Goal: Task Accomplishment & Management: Use online tool/utility

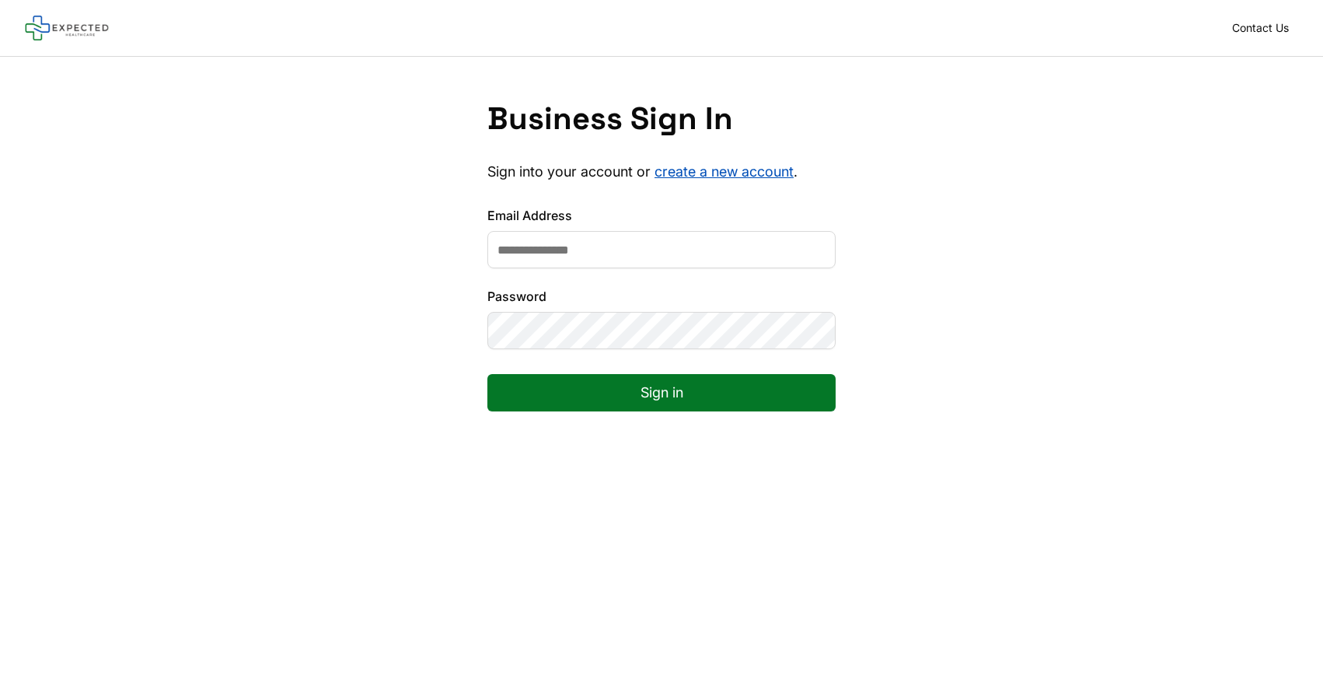
click at [599, 264] on input "Email Address" at bounding box center [661, 249] width 348 height 37
click at [527, 259] on input "Email Address" at bounding box center [661, 249] width 348 height 37
type input "**********"
click at [487, 374] on button "Sign in" at bounding box center [661, 392] width 348 height 37
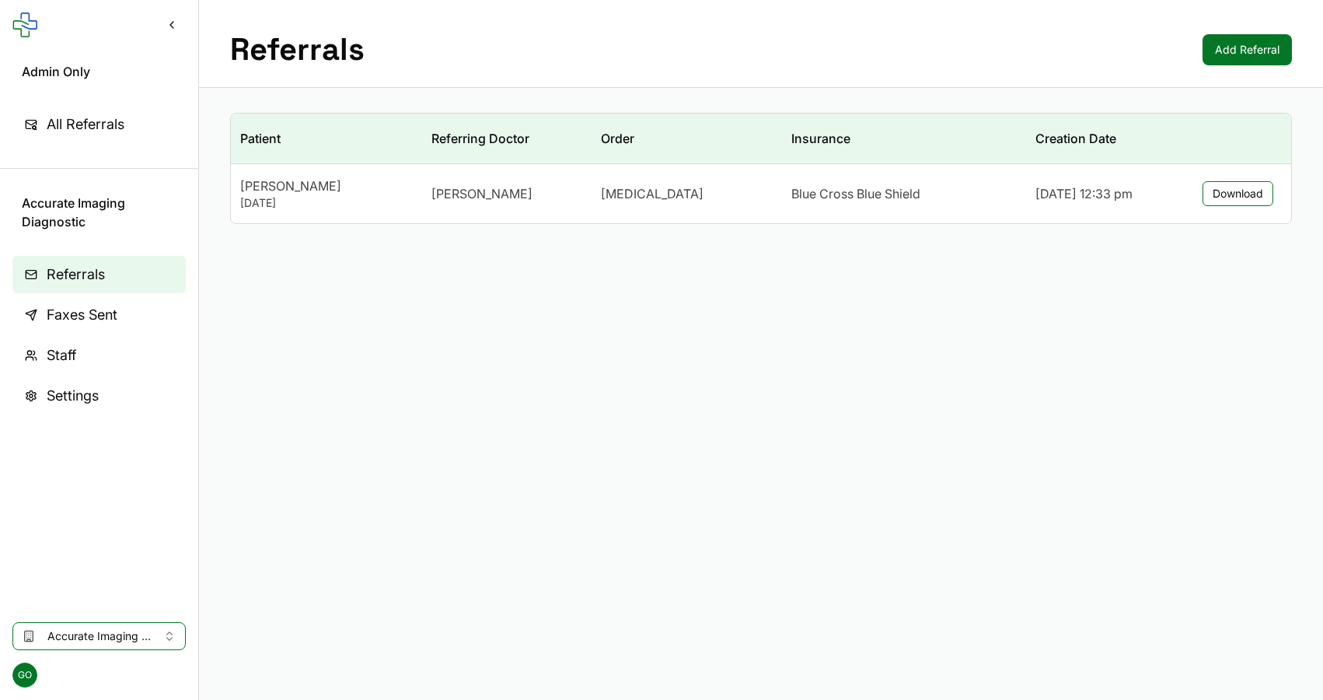
click at [79, 630] on span "Accurate Imaging Diagnostic" at bounding box center [98, 636] width 103 height 16
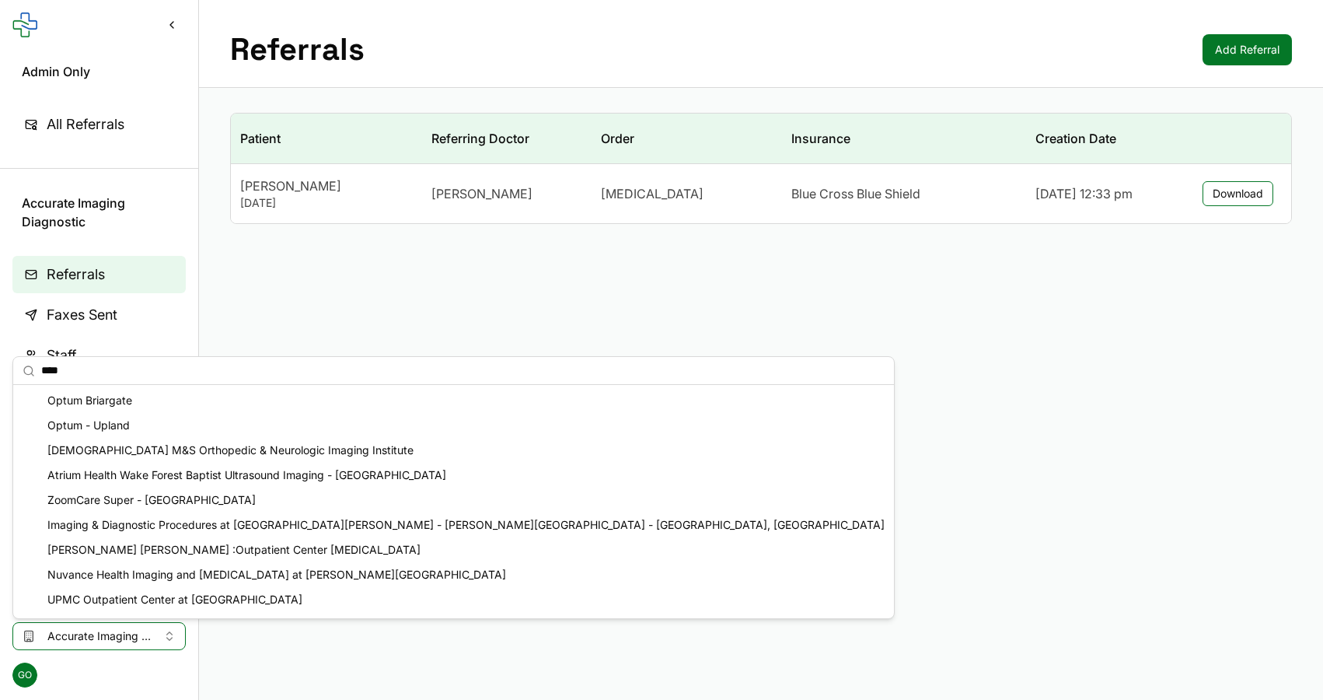
type input "****"
click at [77, 394] on div "Optum Briargate" at bounding box center [453, 400] width 874 height 25
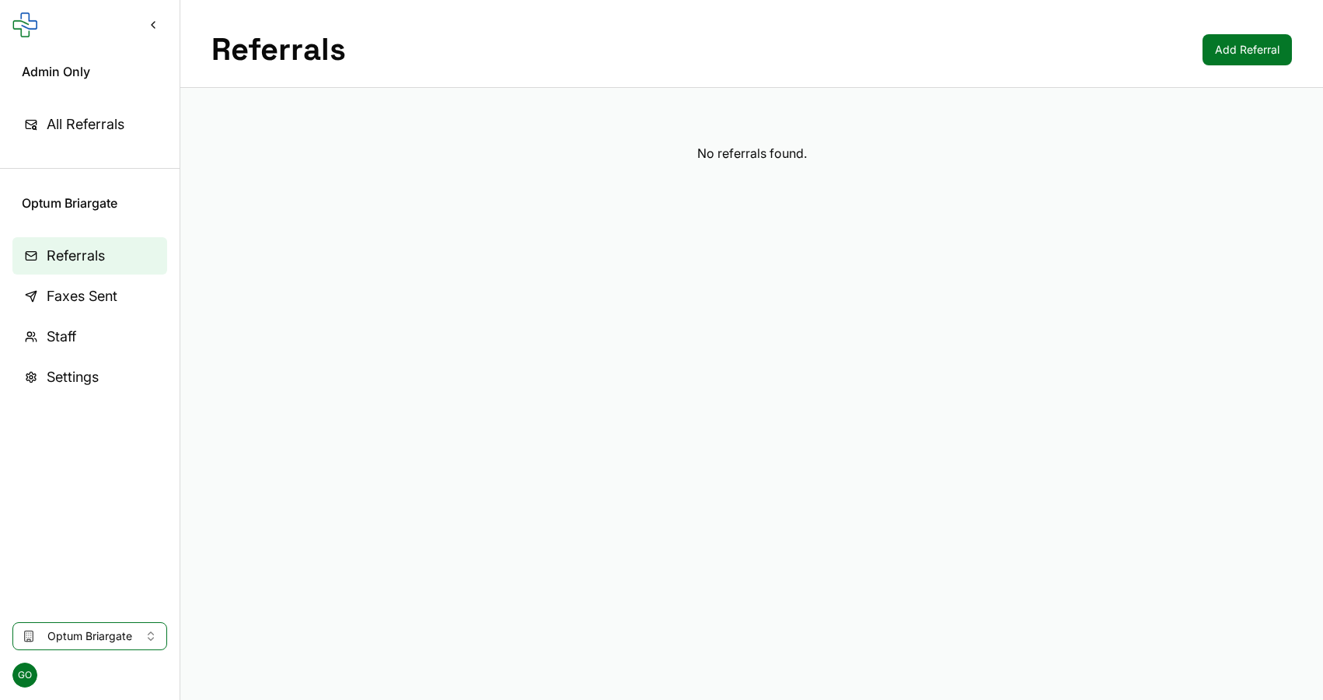
click at [101, 286] on span "Faxes Sent" at bounding box center [82, 296] width 71 height 22
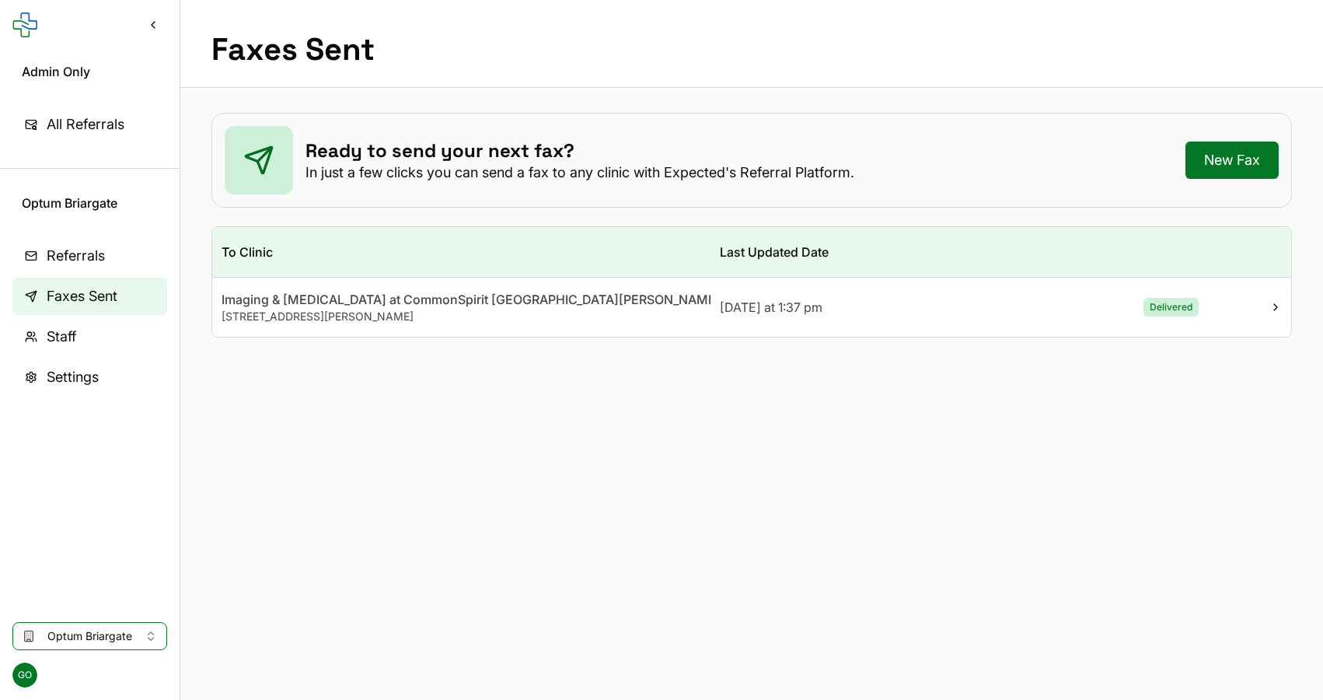
click at [599, 298] on div "Imaging & Radiology at CommonSpirit St. Anthony Summit Medical Center" at bounding box center [462, 299] width 480 height 19
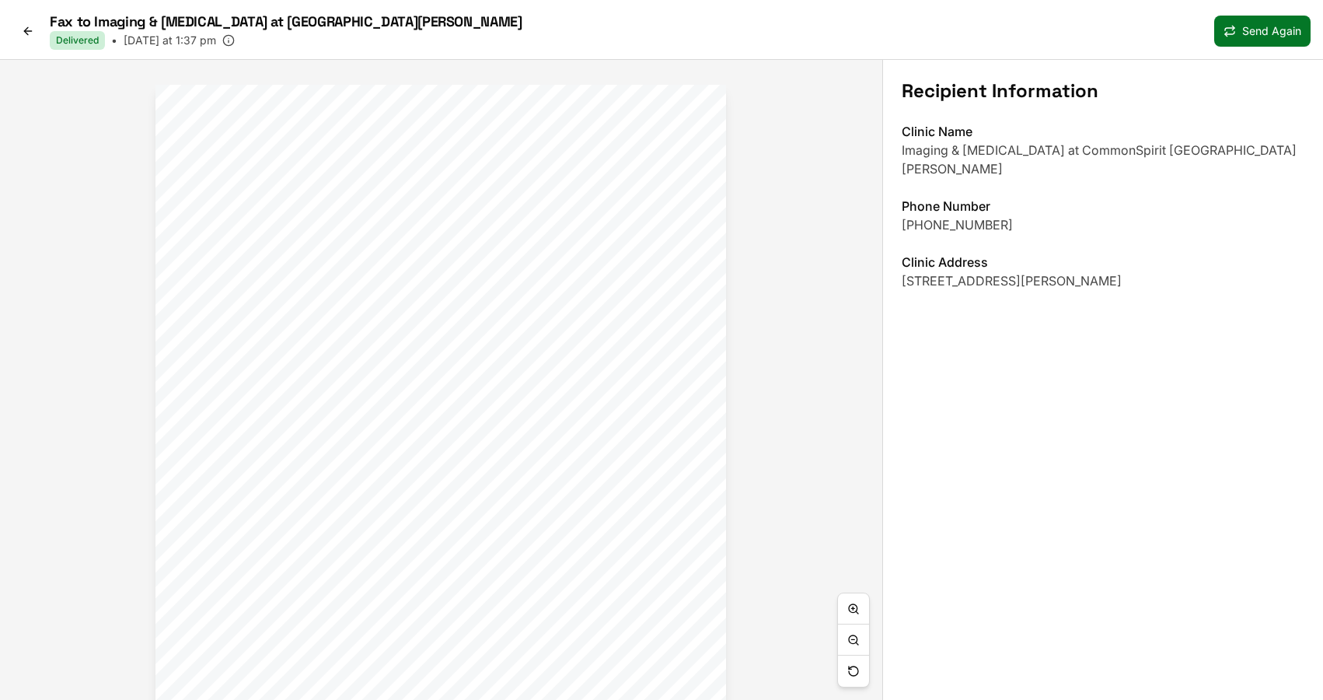
drag, startPoint x: 601, startPoint y: 302, endPoint x: 648, endPoint y: -93, distance: 398.5
click at [648, 0] on html "Fax to Imaging & Radiology at CommonSpirit St. Anthony Summit Medical Center De…" at bounding box center [661, 350] width 1323 height 700
drag, startPoint x: 531, startPoint y: 107, endPoint x: 522, endPoint y: 467, distance: 360.0
click at [522, 467] on div at bounding box center [476, 400] width 571 height 738
click at [30, 33] on icon at bounding box center [28, 31] width 12 height 12
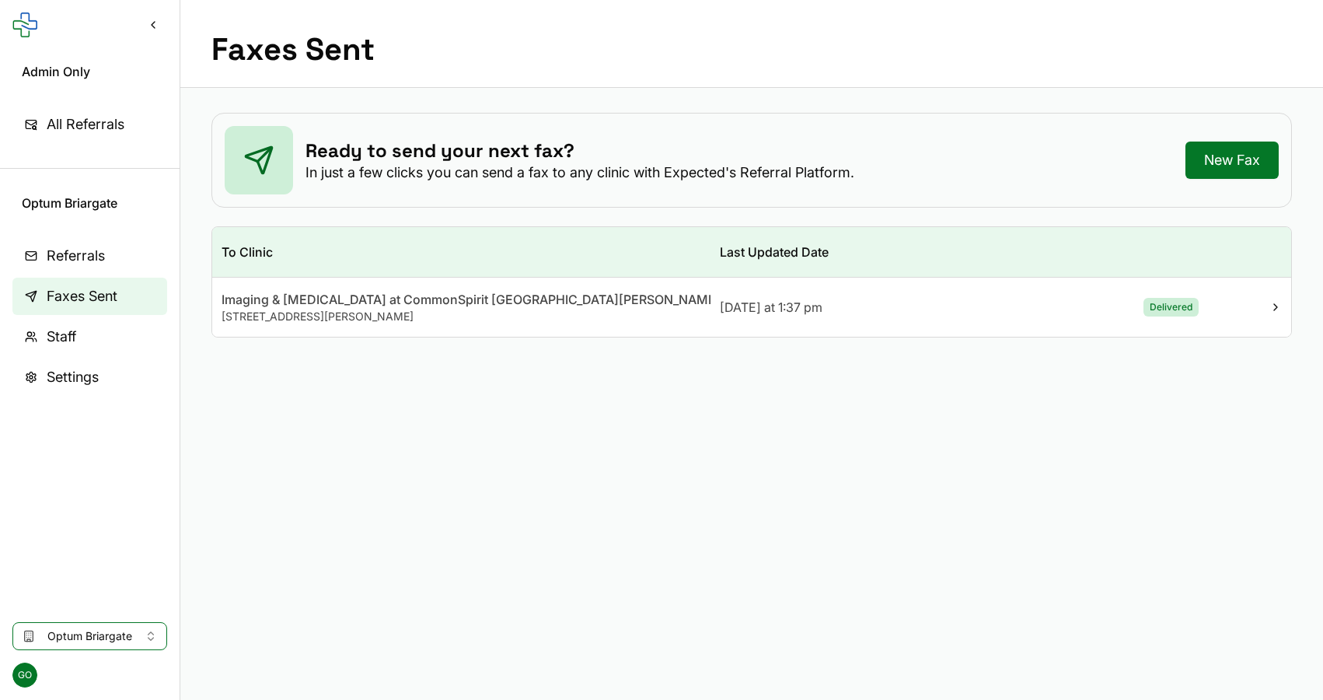
click at [94, 631] on span "Optum Briargate" at bounding box center [89, 636] width 85 height 16
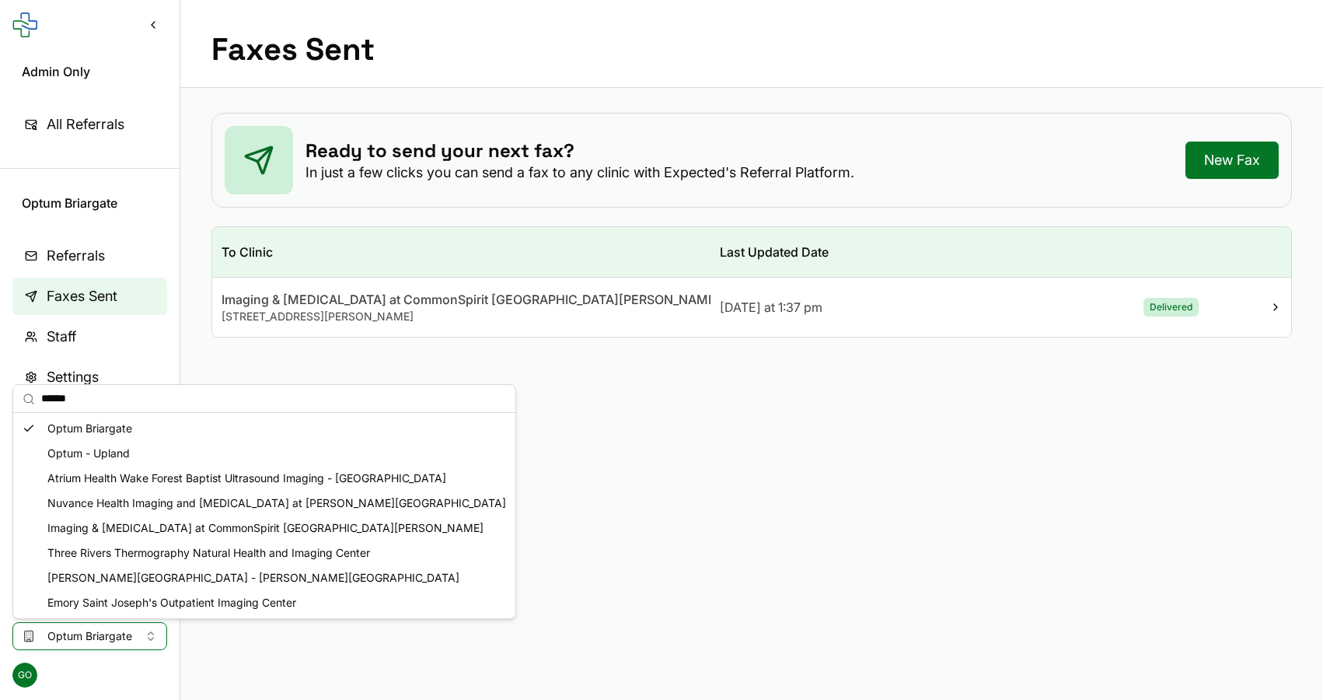
type input "*****"
click at [135, 452] on div "Optum - Upland" at bounding box center [264, 453] width 496 height 25
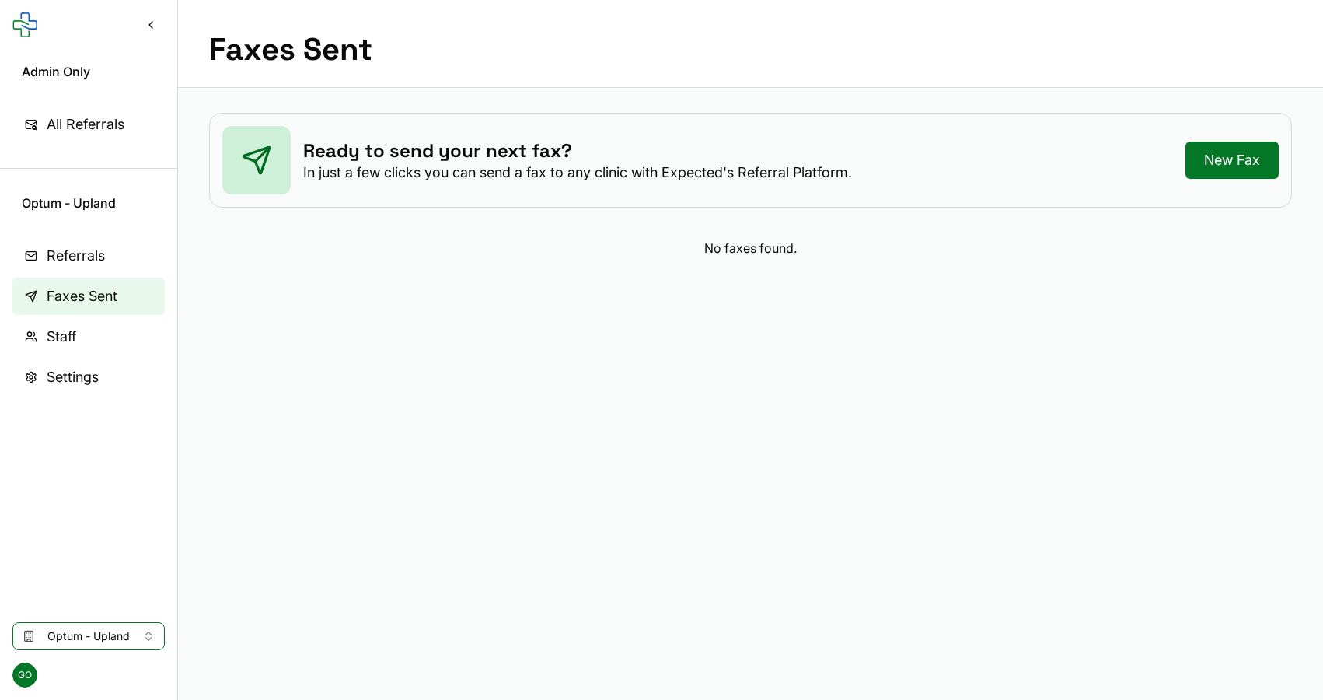
click at [68, 262] on span "Referrals" at bounding box center [76, 256] width 58 height 22
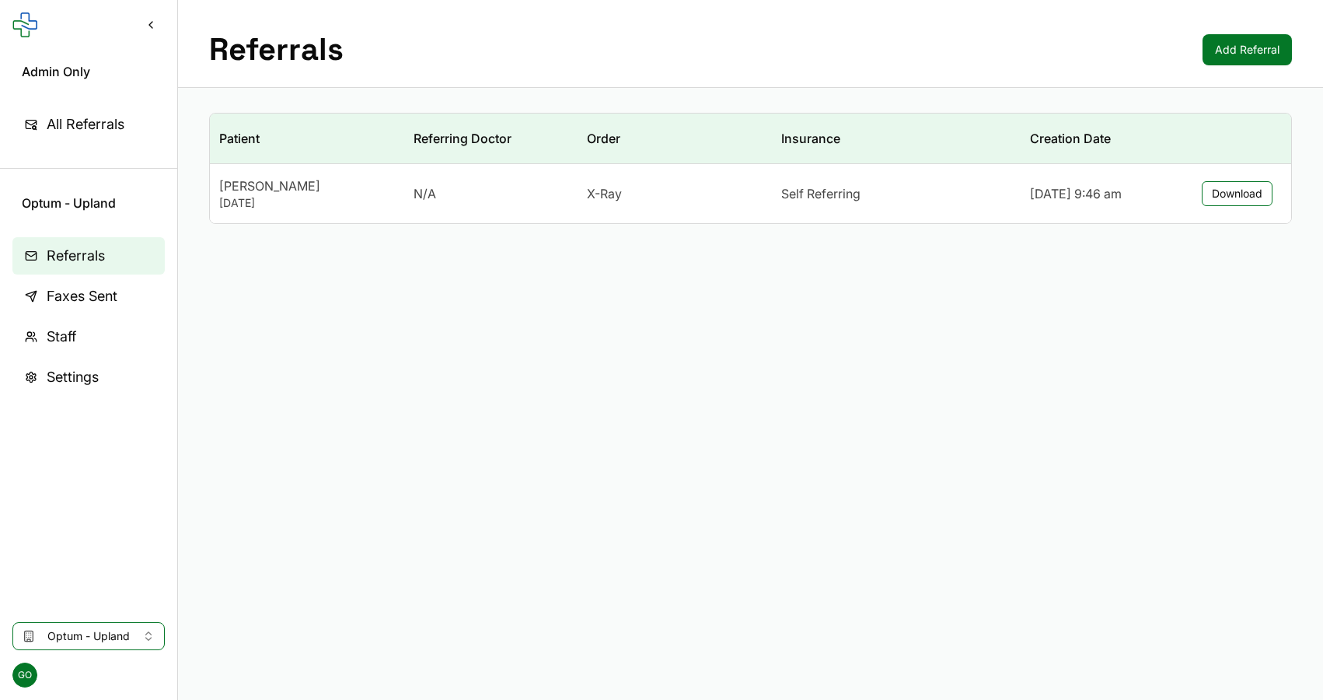
click at [65, 321] on link "Staff" at bounding box center [88, 336] width 152 height 37
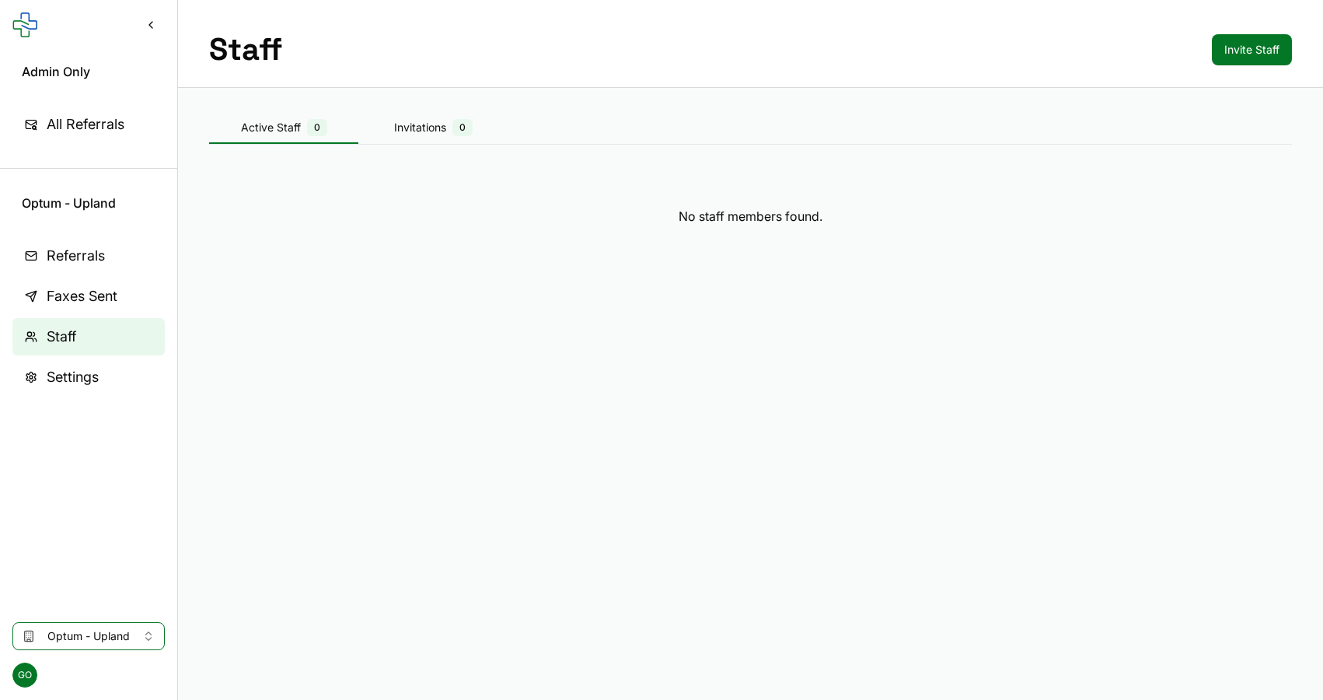
click at [79, 240] on link "Referrals" at bounding box center [88, 255] width 152 height 37
